Goal: Task Accomplishment & Management: Manage account settings

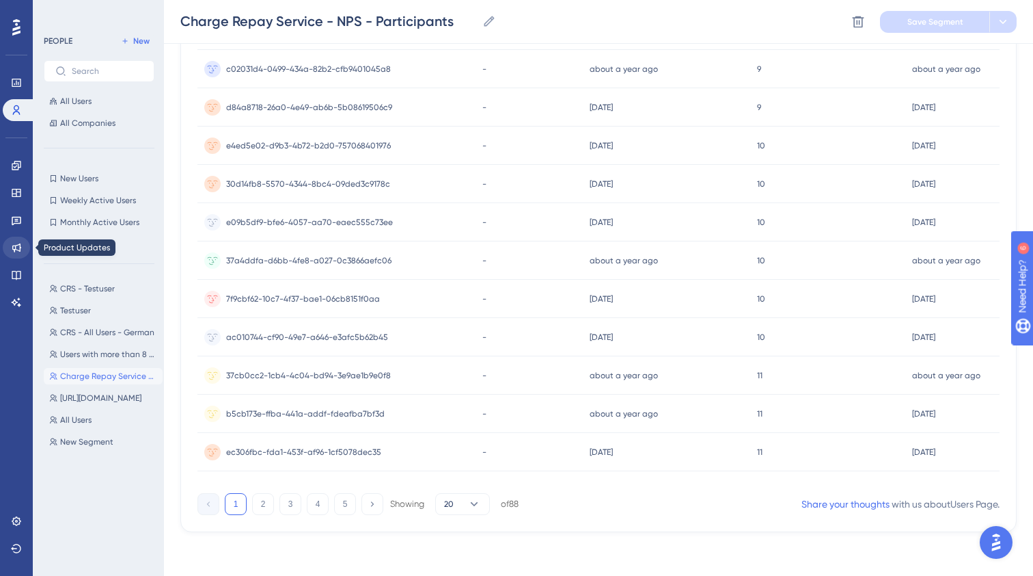
click at [14, 243] on icon at bounding box center [16, 247] width 11 height 11
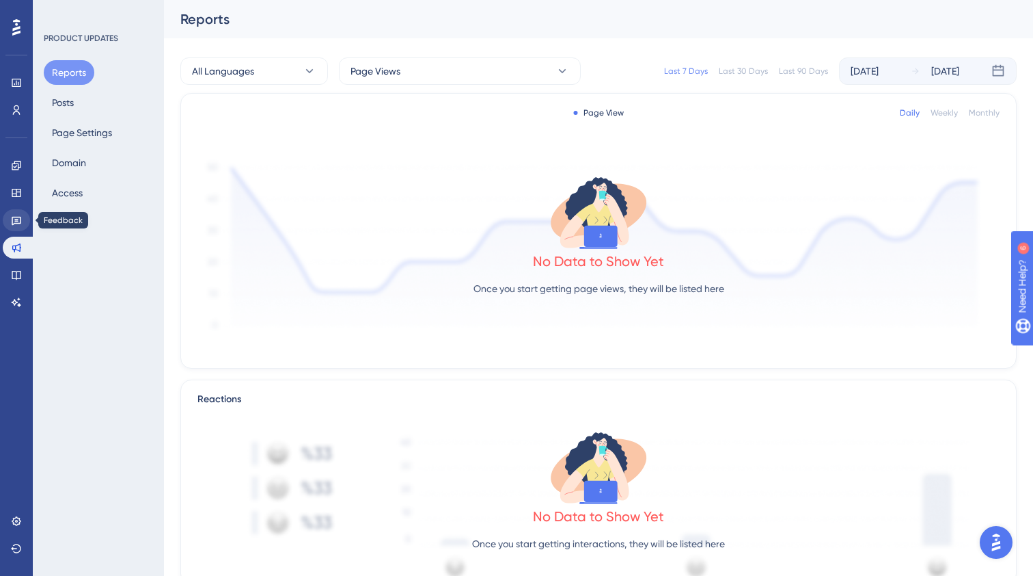
click at [19, 214] on link at bounding box center [16, 220] width 27 height 22
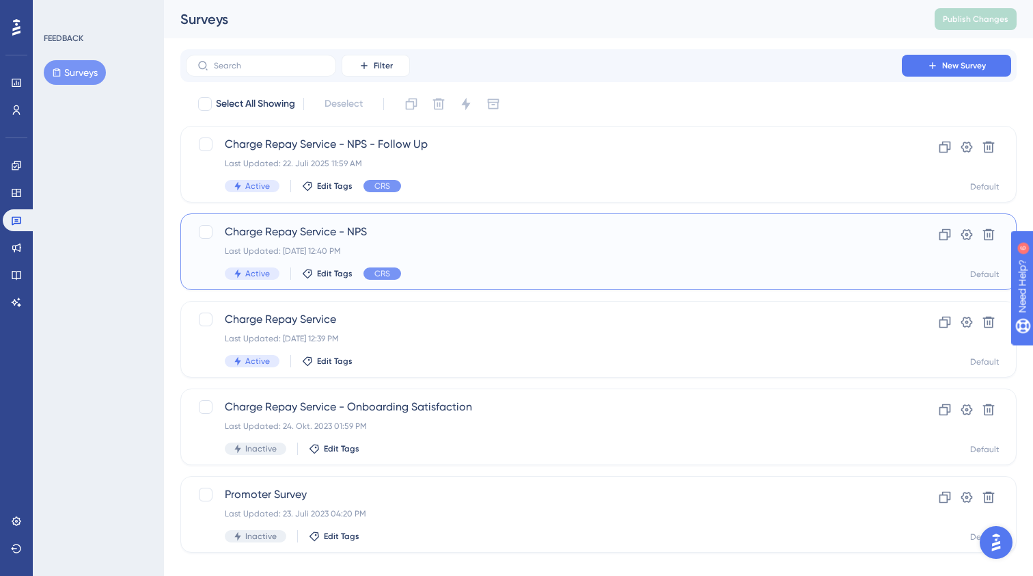
click at [339, 222] on div "Charge Repay Service - NPS Last Updated: [DATE] 12:40 PM Active Edit Tags CRS C…" at bounding box center [598, 251] width 837 height 77
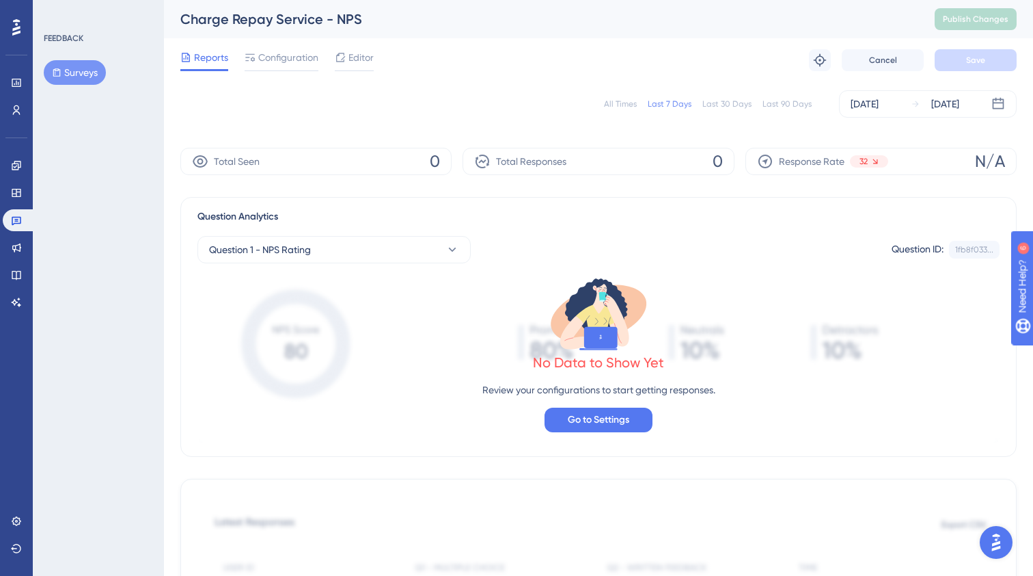
click at [624, 104] on div "All Times" at bounding box center [620, 103] width 33 height 11
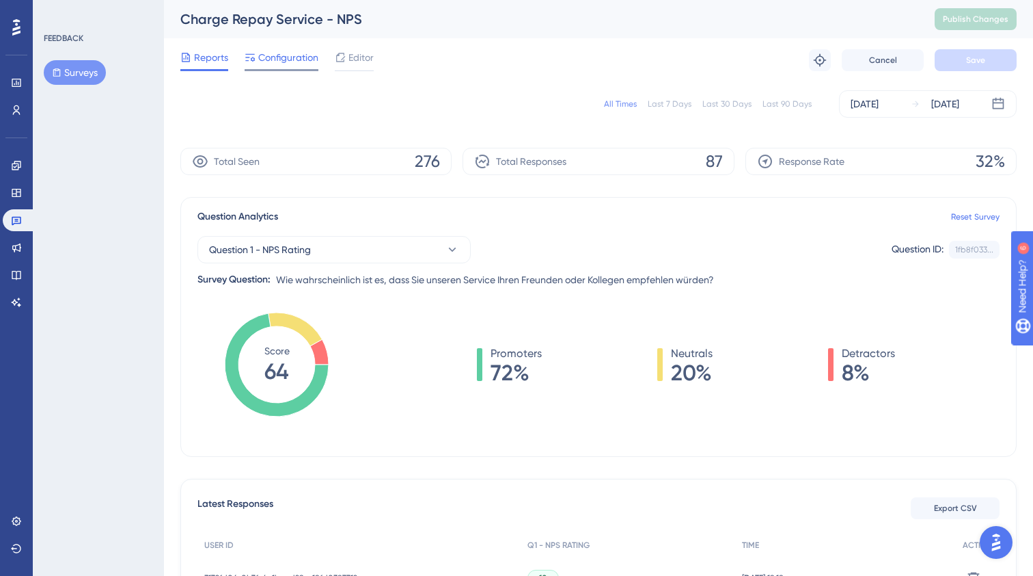
click at [297, 62] on span "Configuration" at bounding box center [288, 57] width 60 height 16
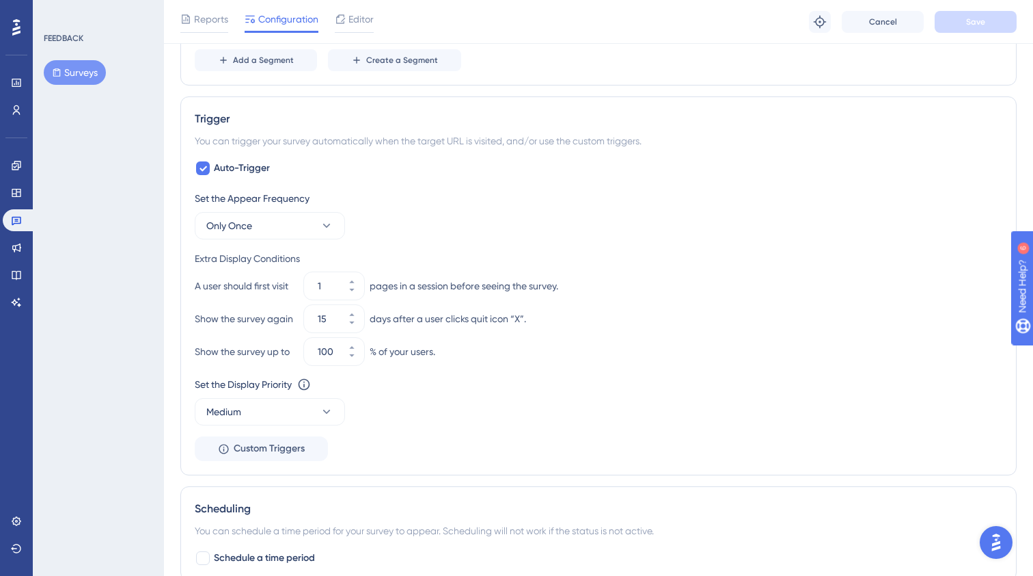
scroll to position [563, 0]
click at [328, 222] on icon at bounding box center [327, 224] width 14 height 14
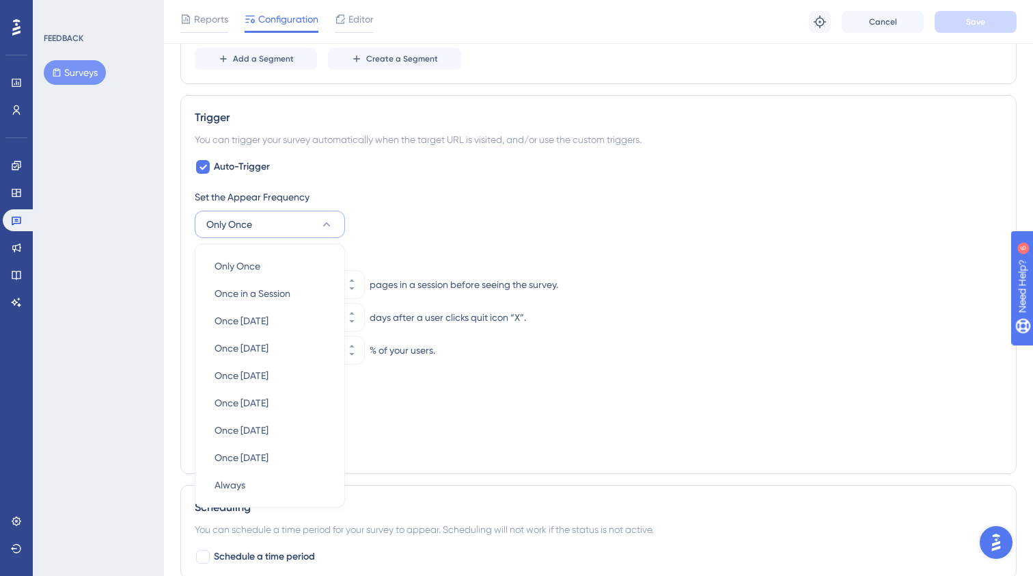
scroll to position [650, 0]
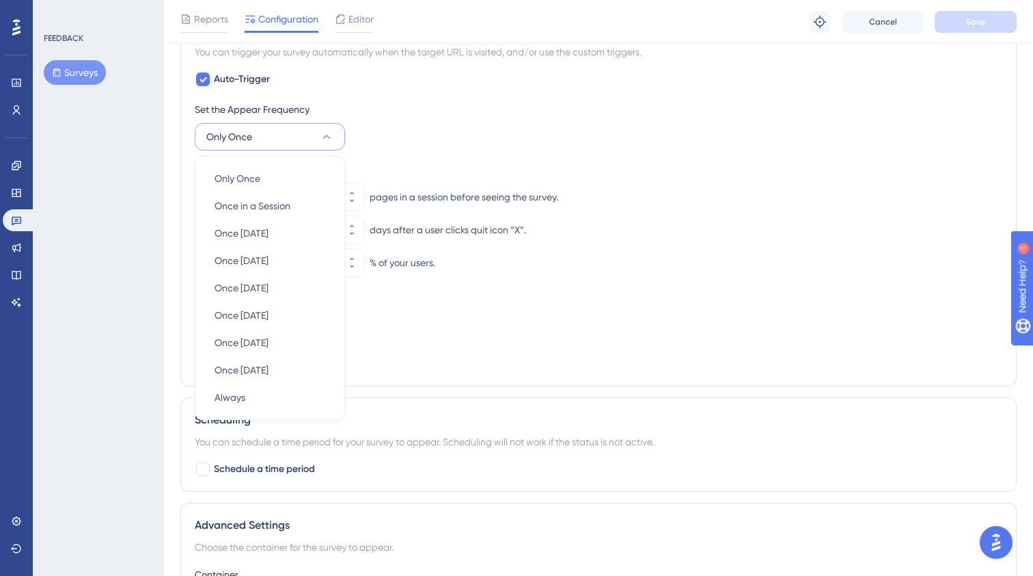
click at [370, 157] on div "Set the Appear Frequency Only Once Only Once Only Once Once in a Session Once i…" at bounding box center [599, 236] width 808 height 271
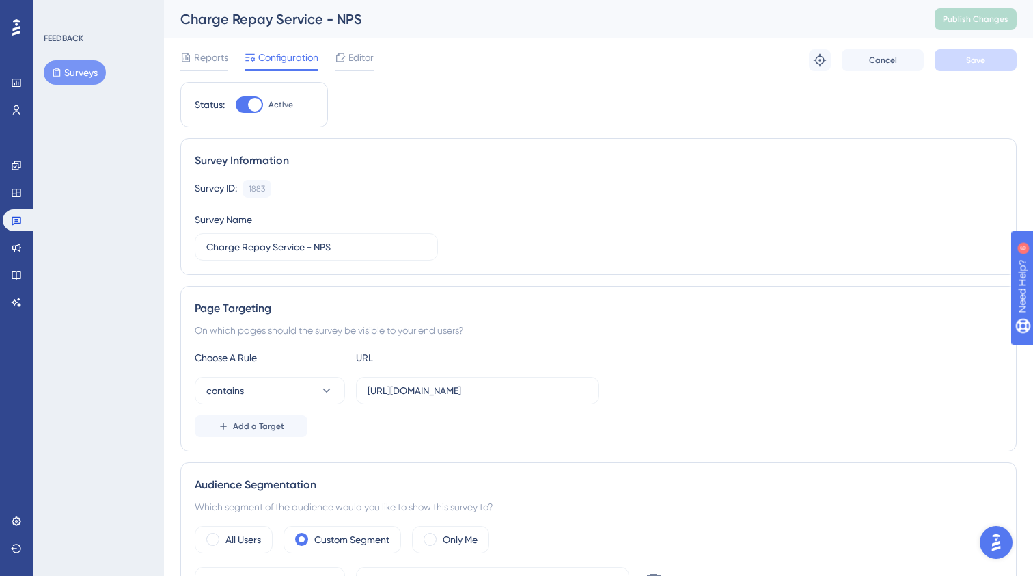
scroll to position [0, 0]
